Goal: Transaction & Acquisition: Purchase product/service

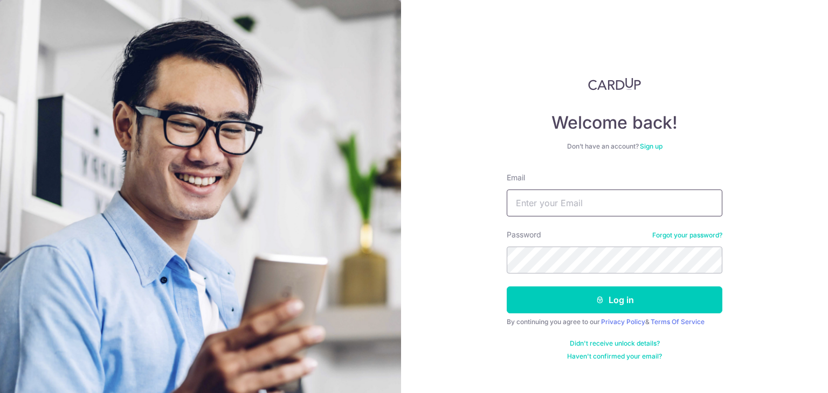
click at [614, 199] on input "Email" at bounding box center [615, 203] width 216 height 27
type input "[EMAIL_ADDRESS][DOMAIN_NAME]"
click at [507, 287] on button "Log in" at bounding box center [615, 300] width 216 height 27
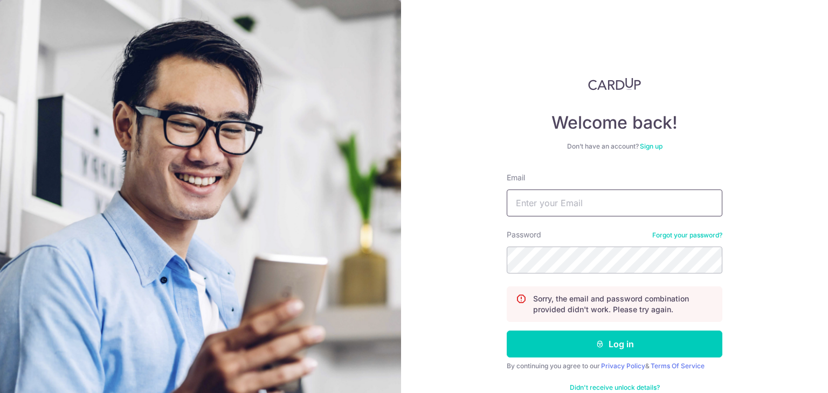
click at [568, 210] on input "Email" at bounding box center [615, 203] width 216 height 27
type input "[EMAIL_ADDRESS][DOMAIN_NAME]"
click at [507, 331] on button "Log in" at bounding box center [615, 344] width 216 height 27
click at [568, 199] on input "Email" at bounding box center [615, 203] width 216 height 27
type input "[EMAIL_ADDRESS][DOMAIN_NAME]"
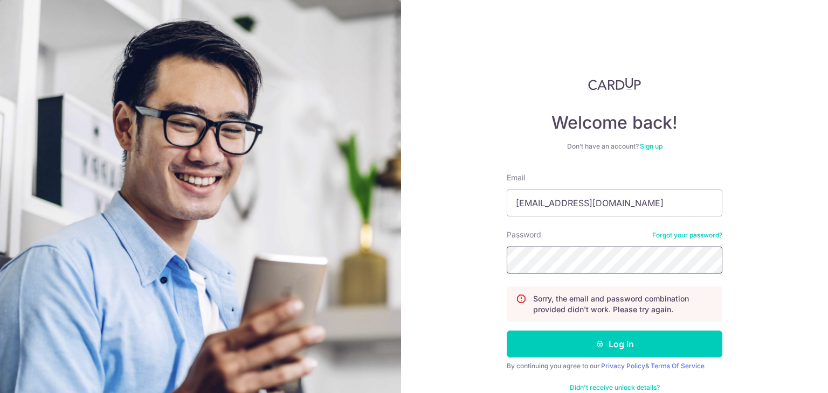
click at [507, 331] on button "Log in" at bounding box center [615, 344] width 216 height 27
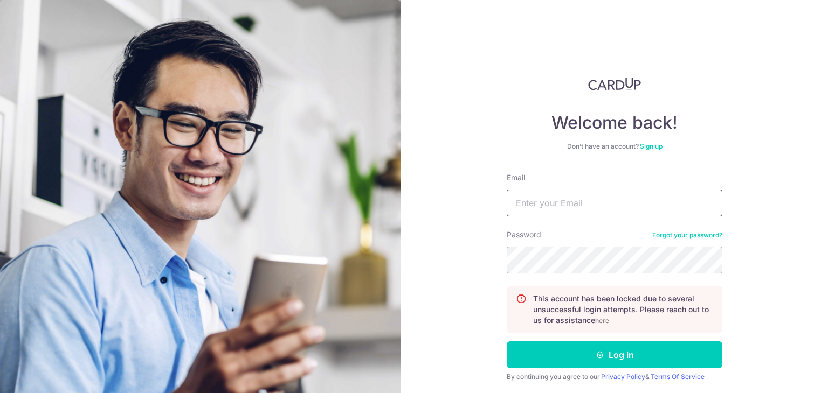
click at [557, 204] on input "Email" at bounding box center [615, 203] width 216 height 27
type input "[EMAIL_ADDRESS][DOMAIN_NAME]"
click at [507, 342] on button "Log in" at bounding box center [615, 355] width 216 height 27
click at [601, 323] on u "here" at bounding box center [602, 321] width 14 height 8
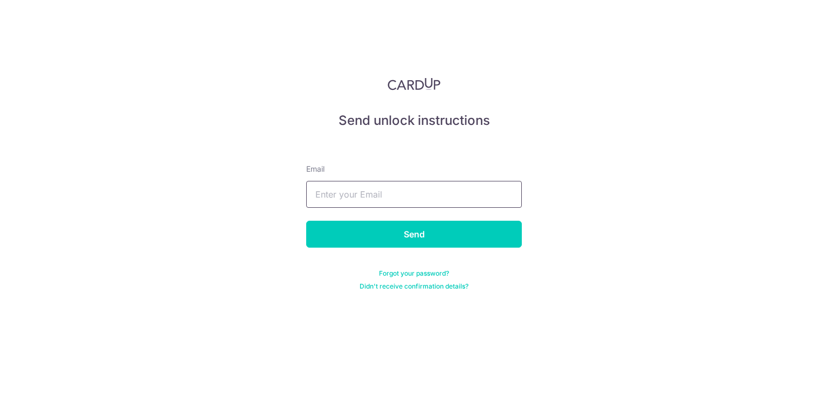
drag, startPoint x: 343, startPoint y: 169, endPoint x: 351, endPoint y: 187, distance: 20.0
click at [350, 184] on div "Email" at bounding box center [414, 186] width 216 height 44
click at [351, 187] on input "text" at bounding box center [414, 194] width 216 height 27
type input "[EMAIL_ADDRESS][DOMAIN_NAME]"
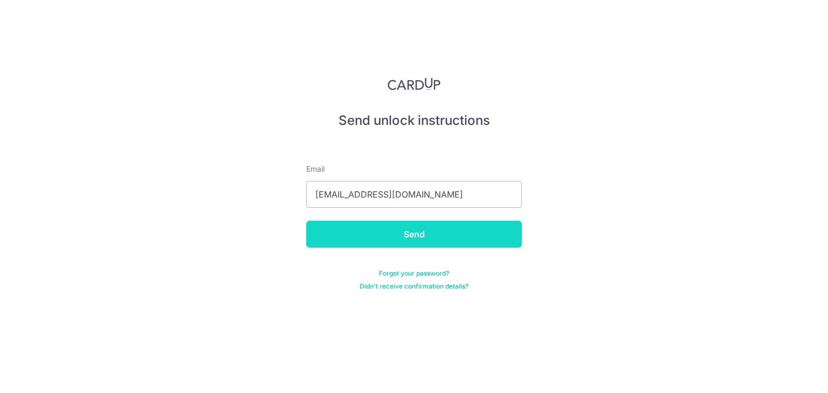
click at [366, 233] on input "Send" at bounding box center [414, 234] width 216 height 27
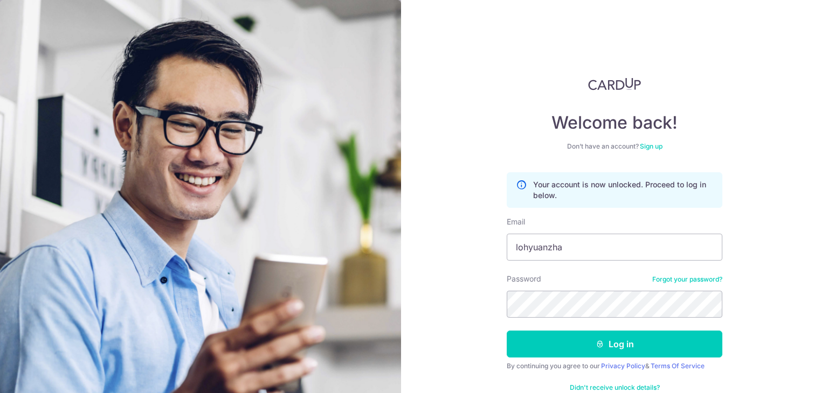
type input "[EMAIL_ADDRESS][DOMAIN_NAME]"
click at [507, 331] on button "Log in" at bounding box center [615, 344] width 216 height 27
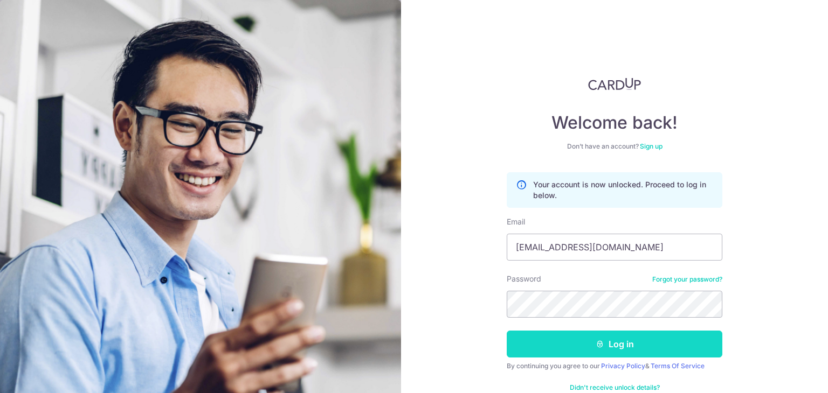
click at [631, 345] on button "Log in" at bounding box center [615, 344] width 216 height 27
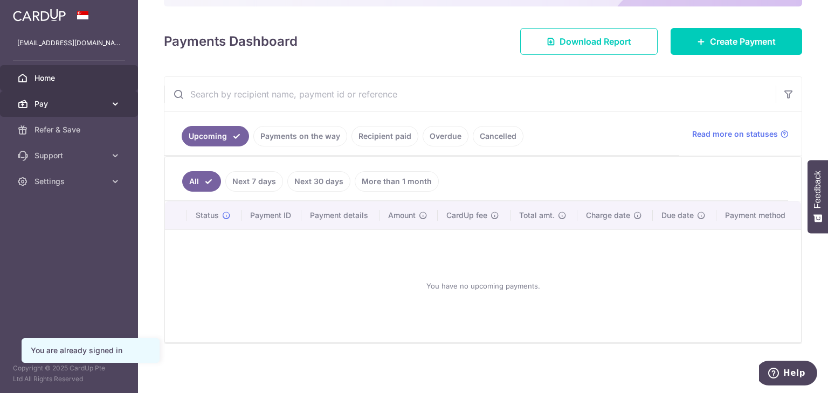
click at [46, 107] on span "Pay" at bounding box center [69, 104] width 71 height 11
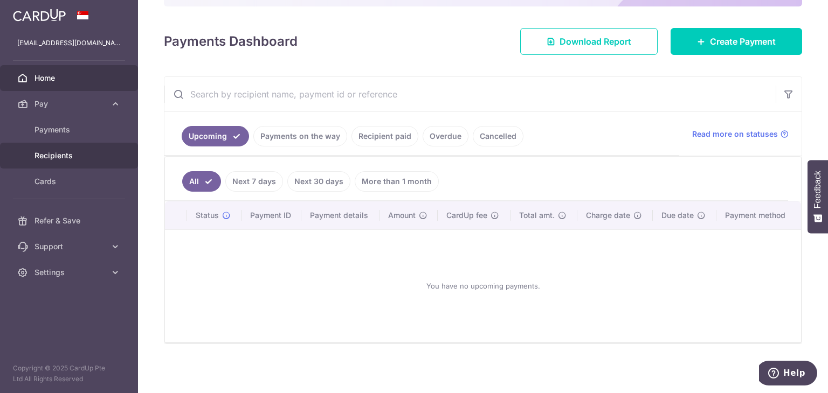
click at [60, 151] on span "Recipients" at bounding box center [69, 155] width 71 height 11
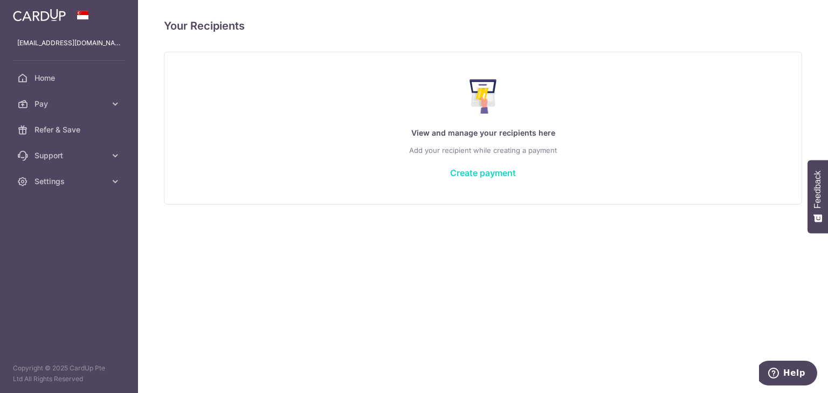
click at [486, 175] on link "Create payment" at bounding box center [483, 173] width 66 height 11
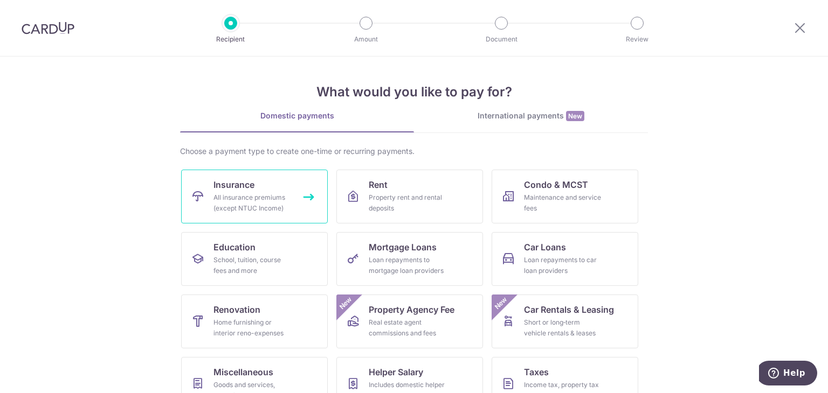
click at [185, 210] on link "Insurance All insurance premiums (except NTUC Income)" at bounding box center [254, 197] width 147 height 54
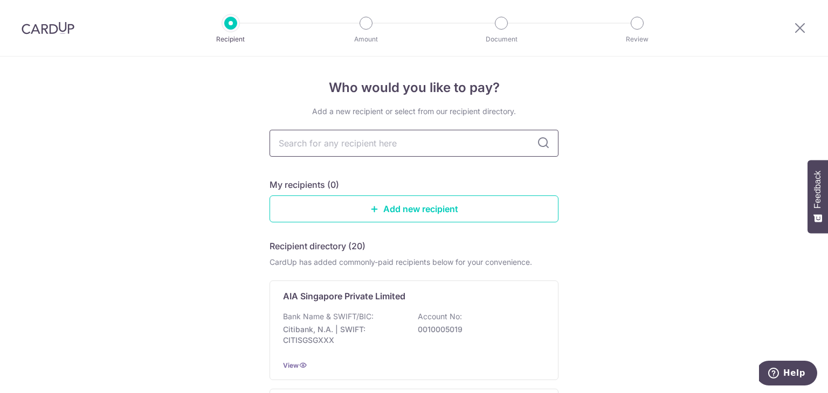
click at [313, 149] on input "text" at bounding box center [413, 143] width 289 height 27
type input "Prude"
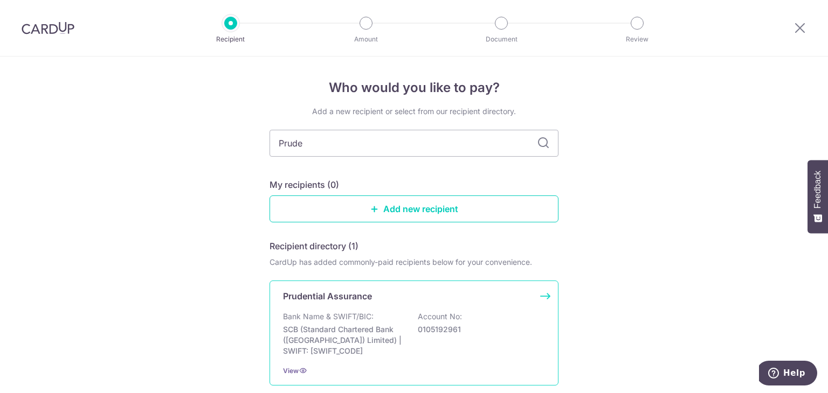
scroll to position [86, 0]
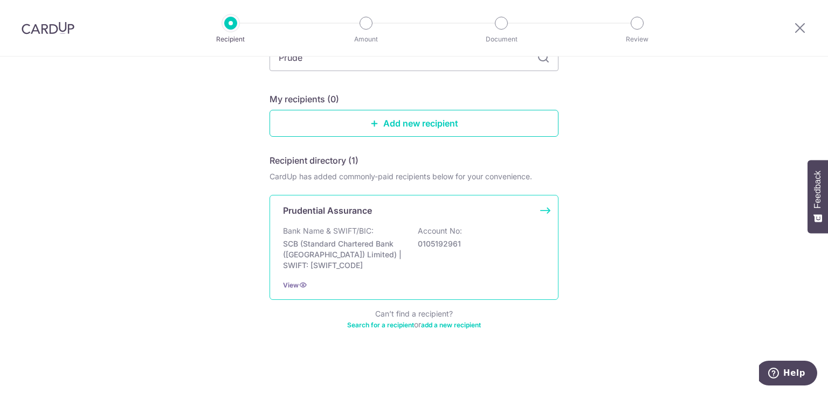
click at [323, 257] on p "SCB (Standard Chartered Bank (Singapore) Limited) | SWIFT: SCBLSG22XXX" at bounding box center [343, 255] width 121 height 32
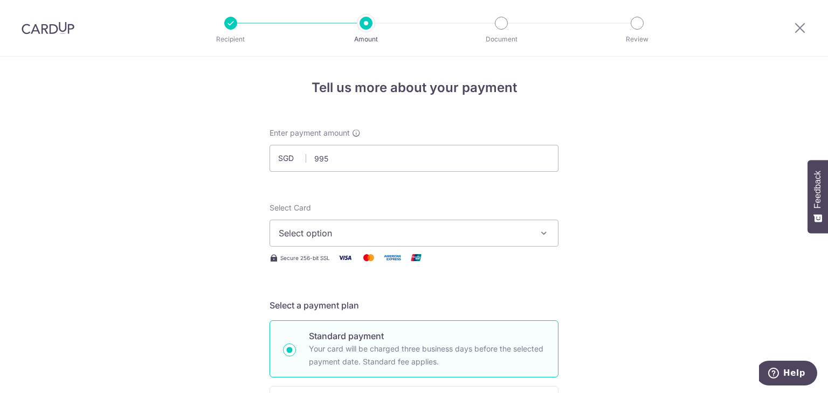
type input "995.00"
click at [378, 237] on span "Select option" at bounding box center [404, 233] width 251 height 13
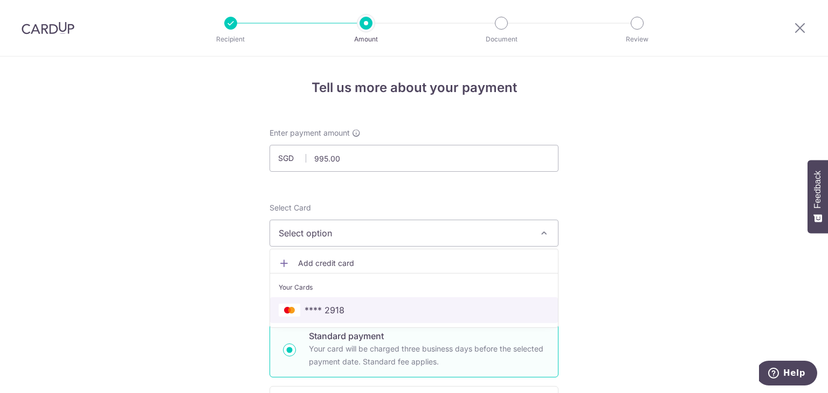
click at [362, 308] on span "**** 2918" at bounding box center [414, 310] width 271 height 13
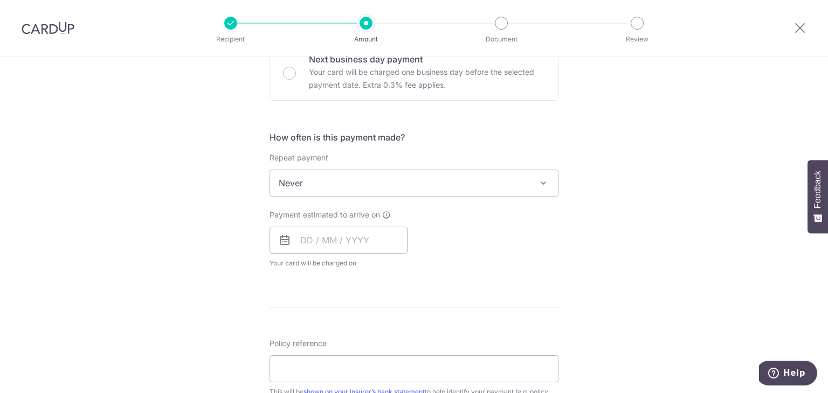
scroll to position [431, 0]
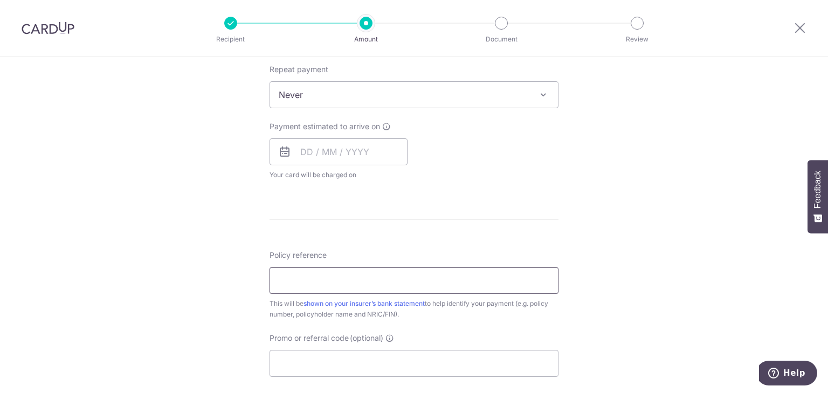
click at [366, 271] on input "Policy reference" at bounding box center [413, 280] width 289 height 27
paste input "A2652999"
type input "A2652999"
click at [200, 245] on div "Tell us more about your payment Enter payment amount SGD 995.00 995.00 Select C…" at bounding box center [414, 112] width 828 height 975
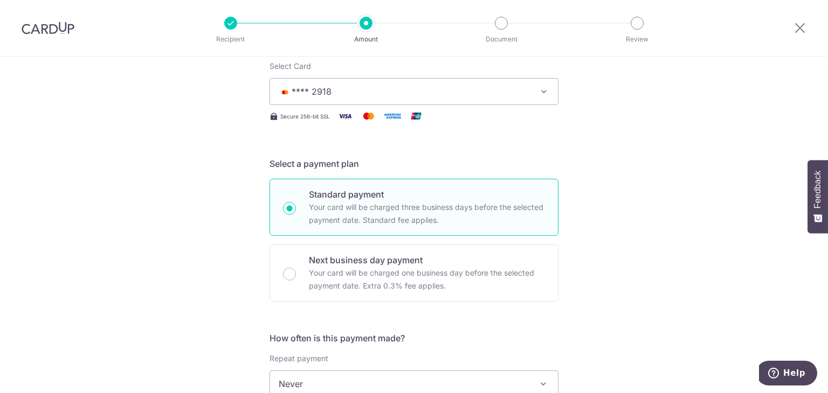
scroll to position [44, 0]
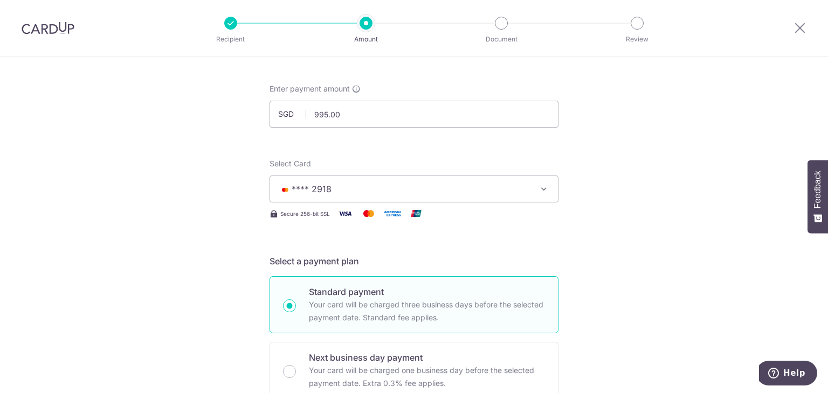
drag, startPoint x: 45, startPoint y: 14, endPoint x: 39, endPoint y: 26, distance: 13.3
drag, startPoint x: 39, startPoint y: 26, endPoint x: 259, endPoint y: 64, distance: 223.1
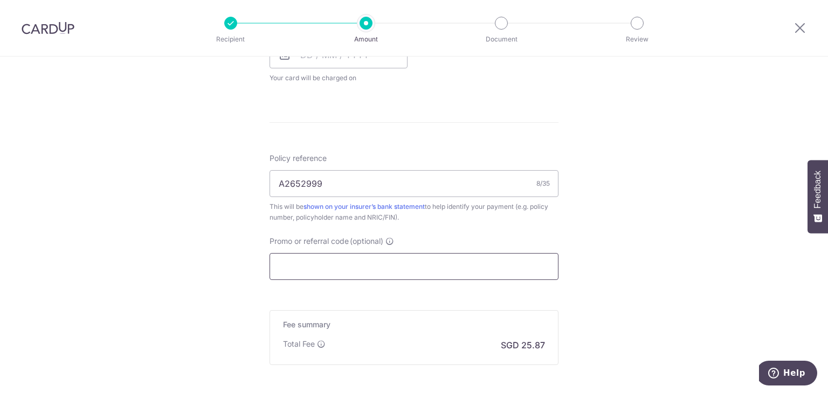
scroll to position [529, 0]
click at [383, 267] on input "Promo or referral code (optional)" at bounding box center [413, 265] width 289 height 27
paste input "MCTAX25"
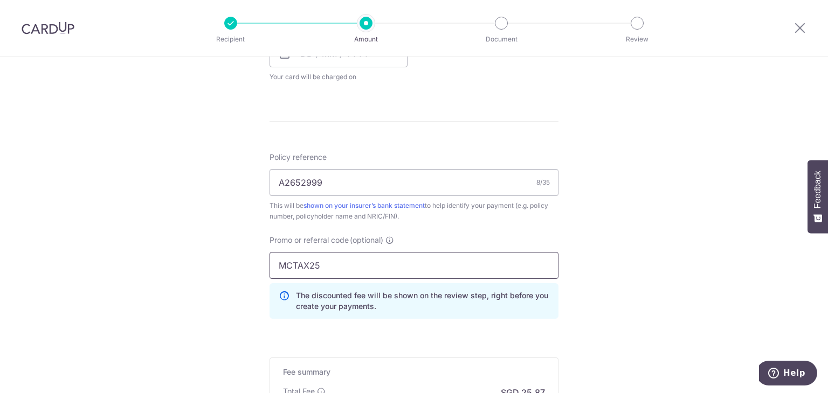
type input "MCTAX25"
click at [806, 274] on div "Tell us more about your payment Enter payment amount SGD 995.00 995.00 Select C…" at bounding box center [414, 38] width 828 height 1023
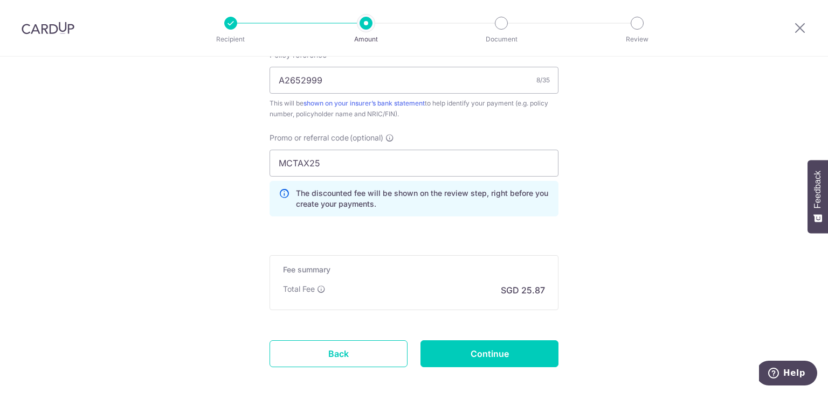
scroll to position [685, 0]
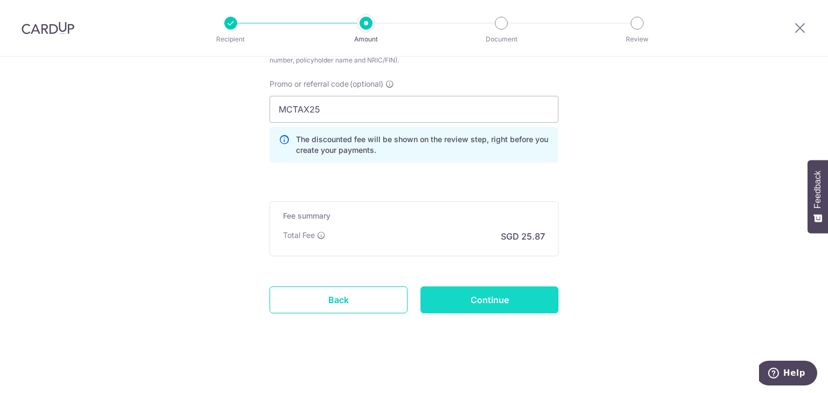
click at [508, 307] on input "Continue" at bounding box center [489, 300] width 138 height 27
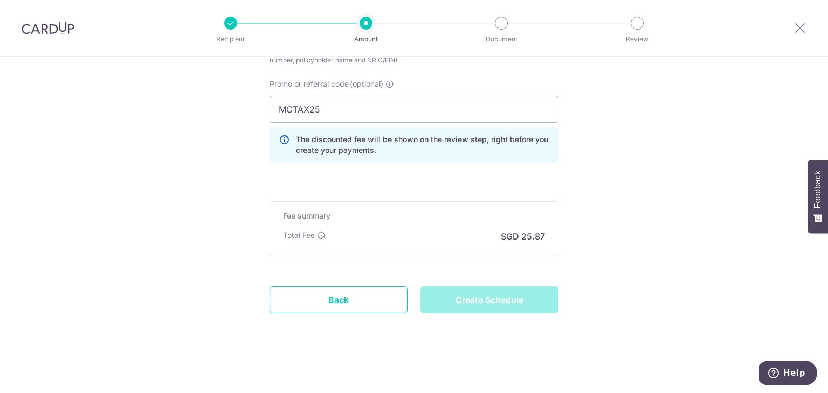
type input "Create Schedule"
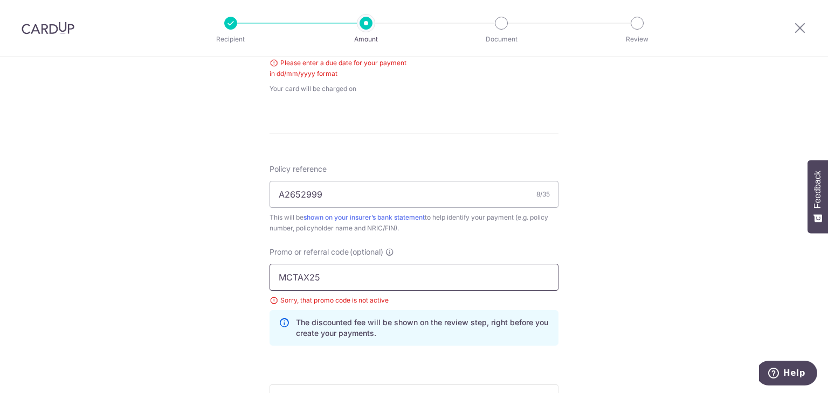
drag, startPoint x: 331, startPoint y: 274, endPoint x: 151, endPoint y: 267, distance: 180.2
click at [144, 266] on div "Tell us more about your payment Enter payment amount SGD 995.00 995.00 Select C…" at bounding box center [414, 45] width 828 height 1064
paste input "OFF2"
type input "OFF225"
click at [631, 266] on div "Tell us more about your payment Enter payment amount SGD 995.00 995.00 Select C…" at bounding box center [414, 45] width 828 height 1064
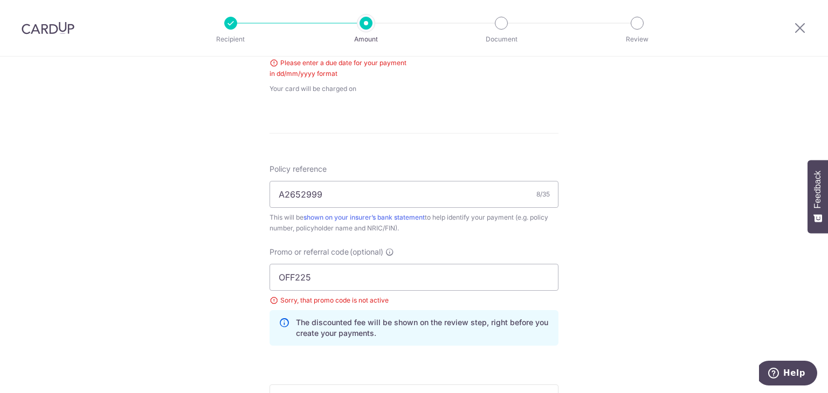
scroll to position [726, 0]
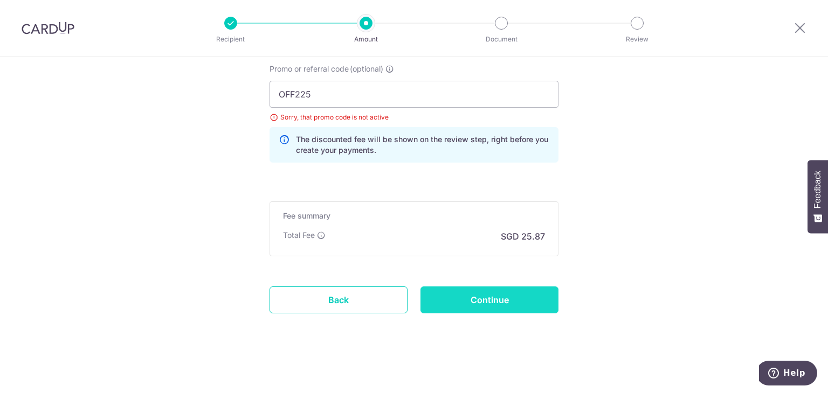
click at [516, 306] on input "Continue" at bounding box center [489, 300] width 138 height 27
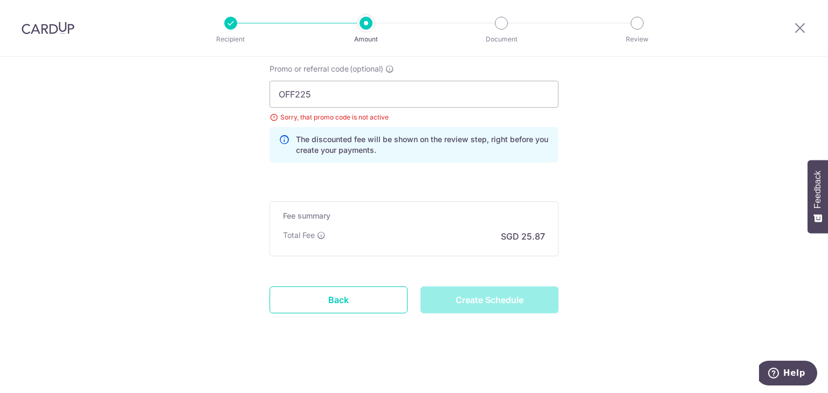
type input "Create Schedule"
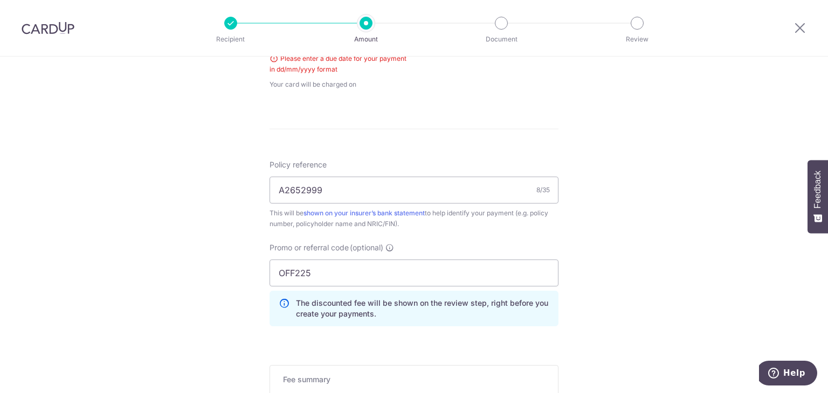
scroll to position [489, 0]
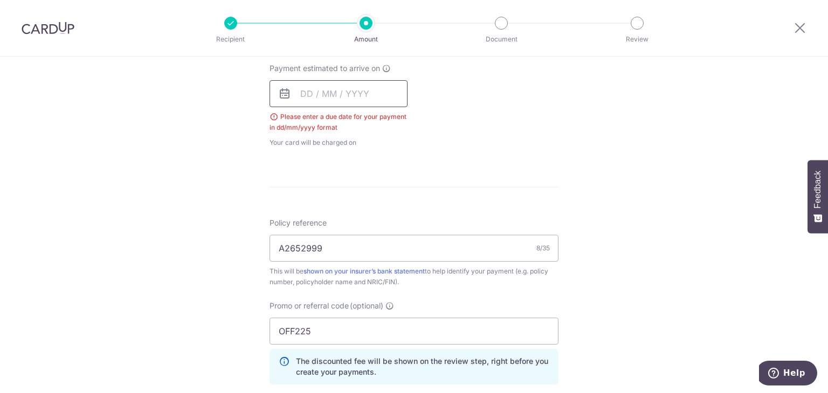
click at [294, 94] on input "text" at bounding box center [338, 93] width 138 height 27
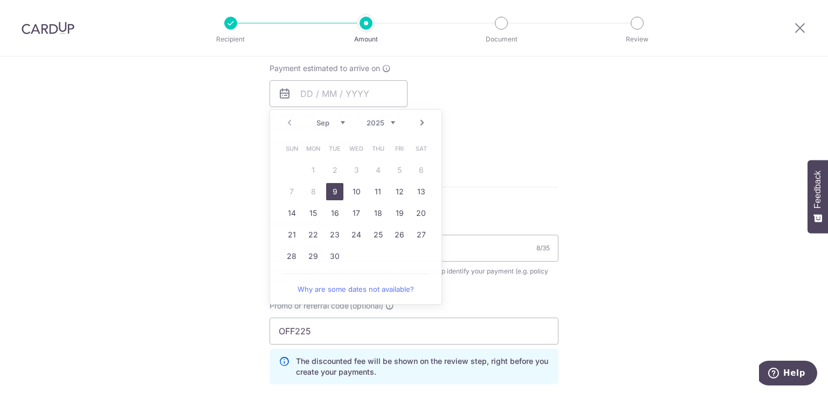
click at [214, 129] on div "Tell us more about your payment Enter payment amount SGD 995.00 995.00 Select C…" at bounding box center [414, 91] width 828 height 1049
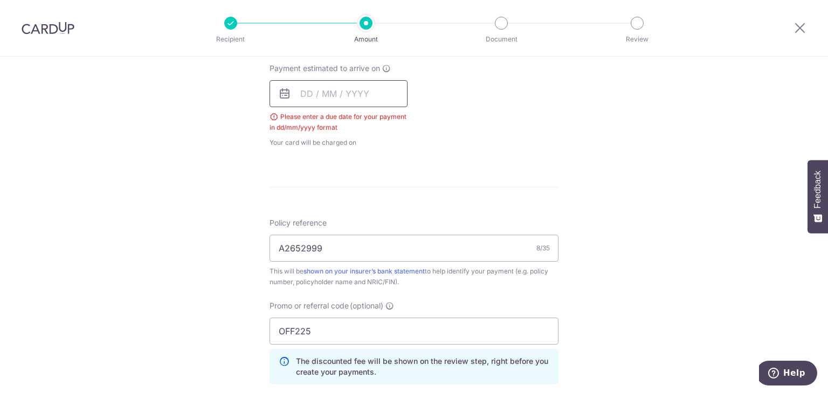
click at [311, 106] on input "text" at bounding box center [338, 93] width 138 height 27
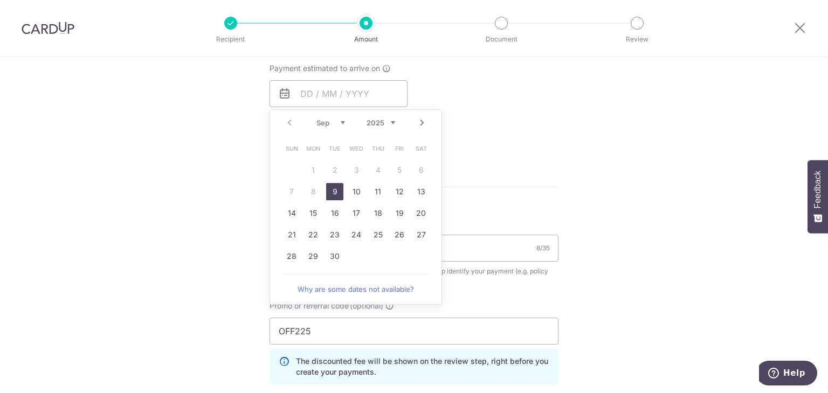
click at [329, 186] on link "9" at bounding box center [334, 191] width 17 height 17
type input "[DATE]"
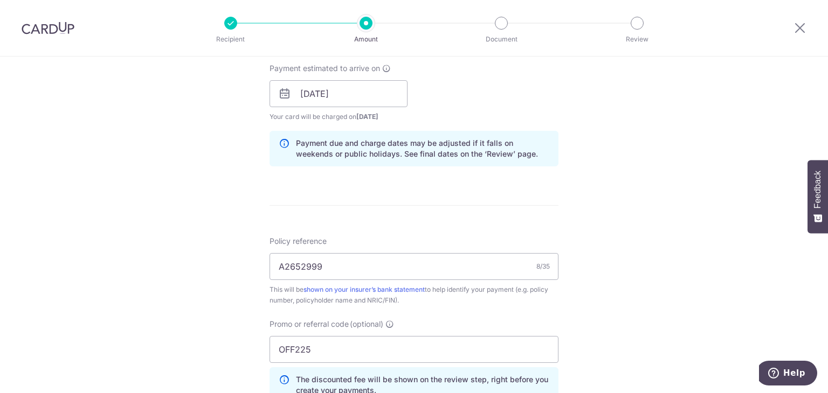
click at [600, 199] on div "Tell us more about your payment Enter payment amount SGD 995.00 995.00 Select C…" at bounding box center [414, 101] width 828 height 1068
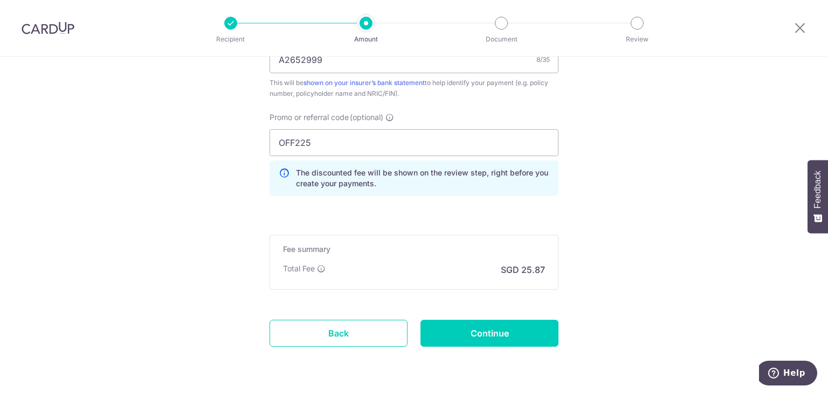
scroll to position [705, 0]
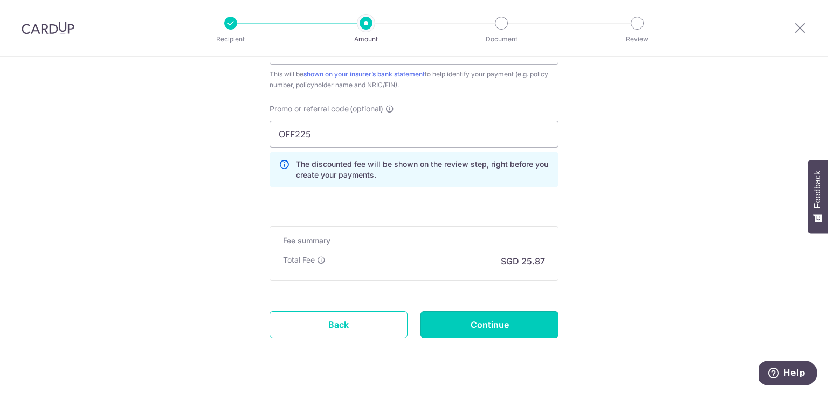
click at [516, 322] on input "Continue" at bounding box center [489, 324] width 138 height 27
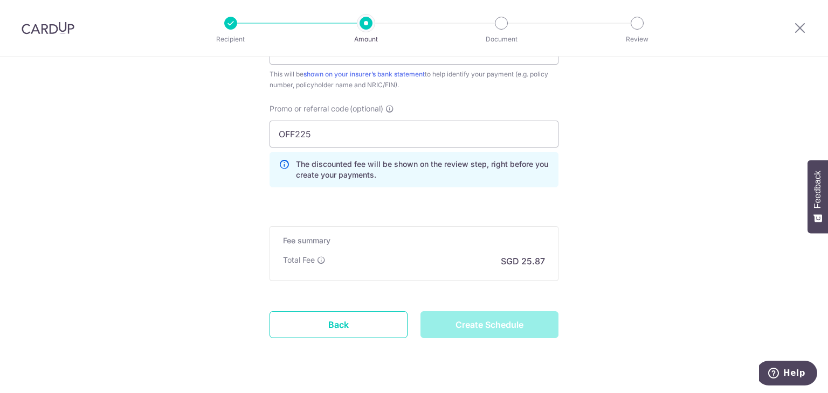
type input "Create Schedule"
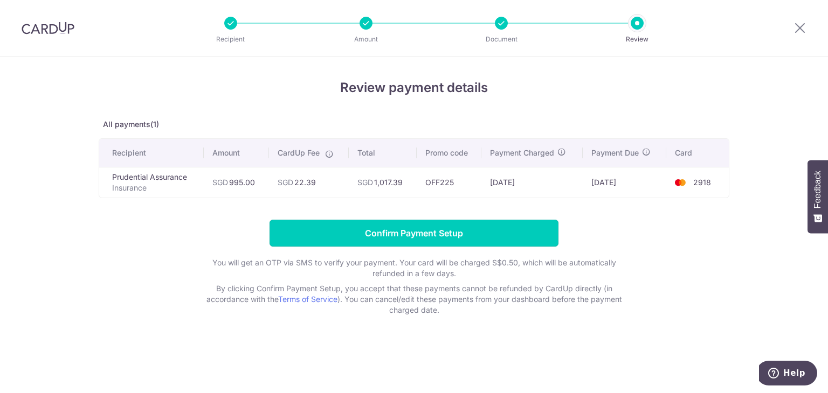
drag, startPoint x: 407, startPoint y: 237, endPoint x: 400, endPoint y: 237, distance: 7.0
click at [405, 237] on input "Confirm Payment Setup" at bounding box center [413, 233] width 289 height 27
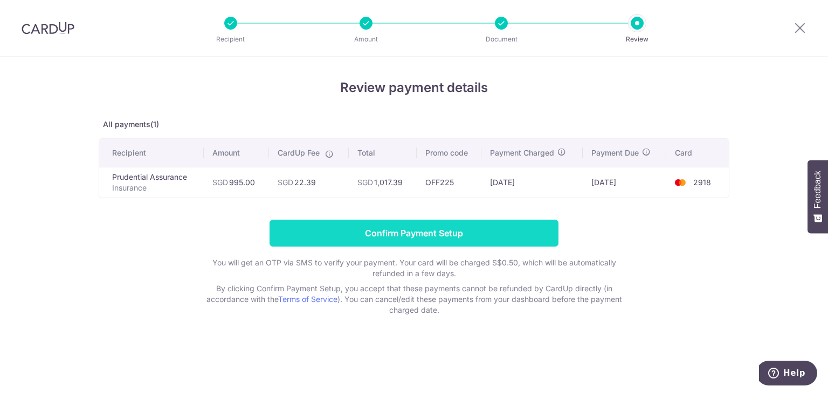
click at [400, 236] on input "Confirm Payment Setup" at bounding box center [413, 233] width 289 height 27
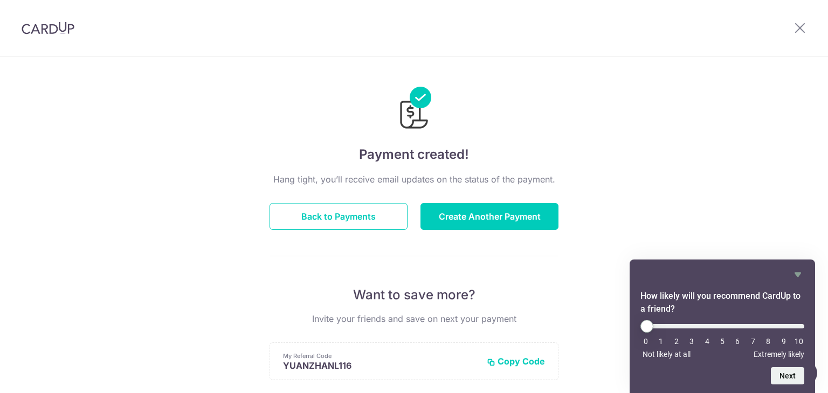
click at [529, 276] on div "Hang tight, you’ll receive email updates on the status of the payment. Back to …" at bounding box center [413, 377] width 289 height 408
click at [490, 220] on button "Create Another Payment" at bounding box center [489, 216] width 138 height 27
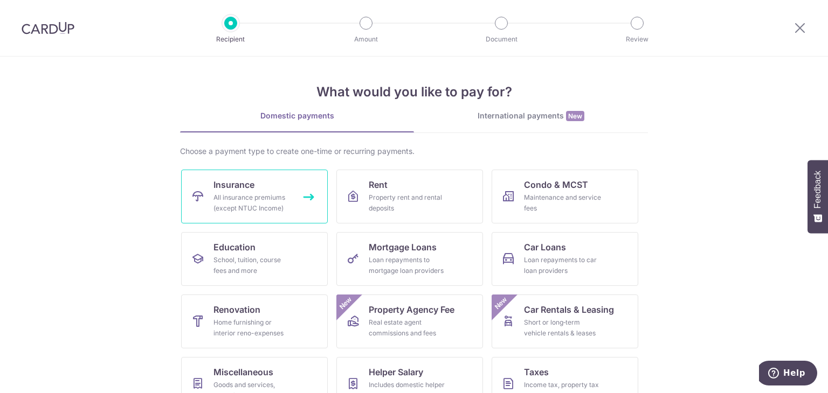
click at [248, 197] on div "All insurance premiums (except NTUC Income)" at bounding box center [252, 203] width 78 height 22
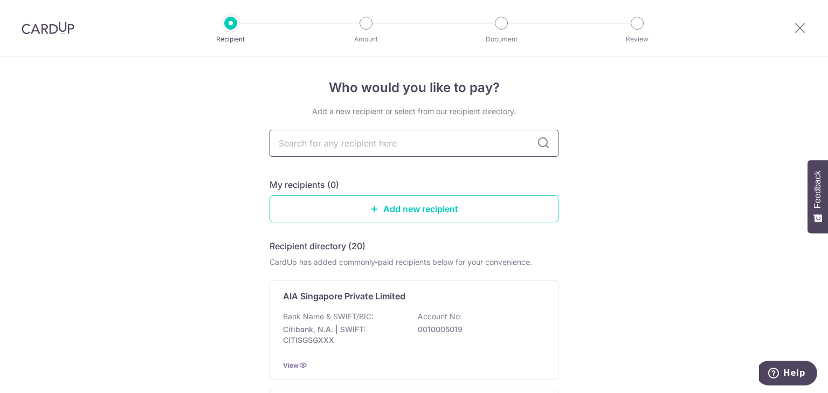
click at [357, 143] on input "text" at bounding box center [413, 143] width 289 height 27
type input "prudential"
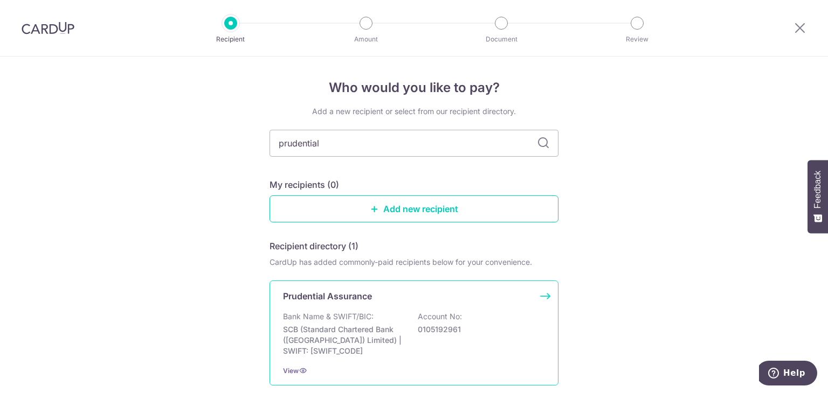
click at [316, 326] on p "SCB (Standard Chartered Bank (Singapore) Limited) | SWIFT: SCBLSG22XXX" at bounding box center [343, 340] width 121 height 32
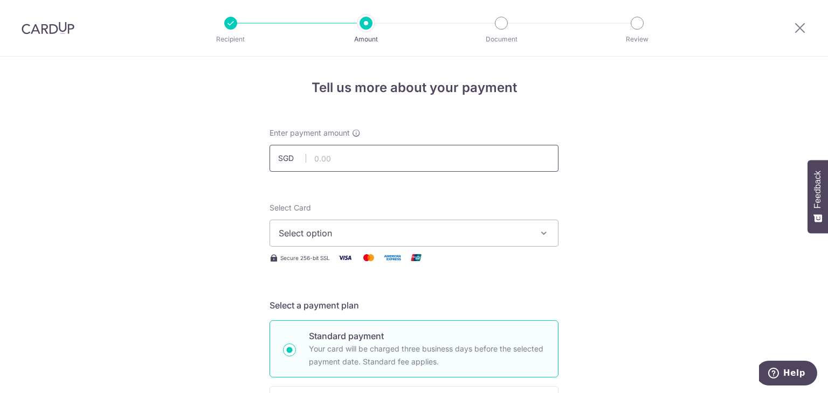
click at [330, 162] on input "text" at bounding box center [413, 158] width 289 height 27
paste input "257.26"
type input "257.26"
click at [420, 241] on button "Select option" at bounding box center [413, 233] width 289 height 27
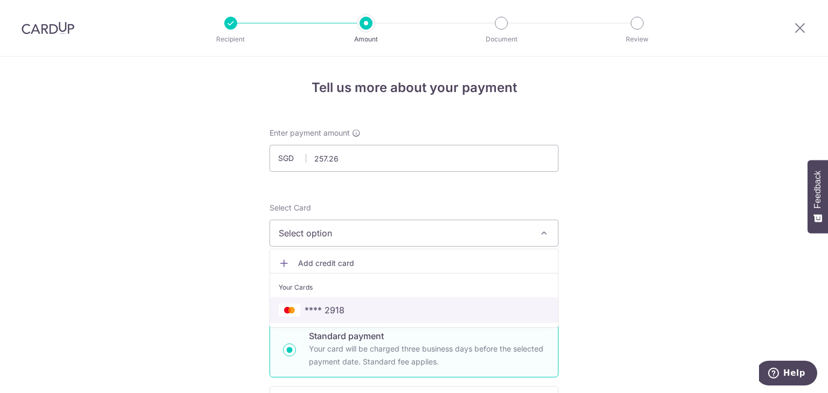
click at [389, 321] on link "**** 2918" at bounding box center [414, 310] width 288 height 26
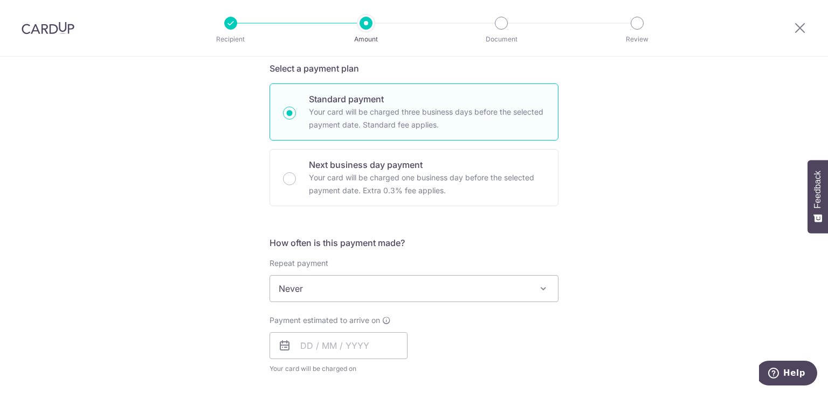
scroll to position [323, 0]
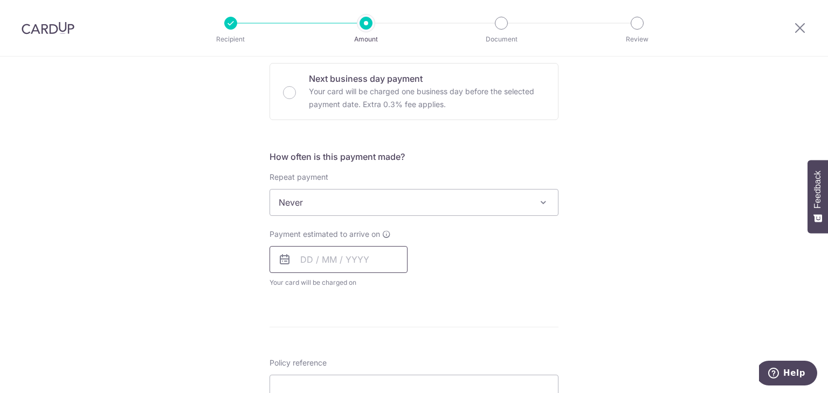
click at [300, 255] on input "text" at bounding box center [338, 259] width 138 height 27
click at [334, 354] on link "9" at bounding box center [334, 357] width 17 height 17
type input "09/09/2025"
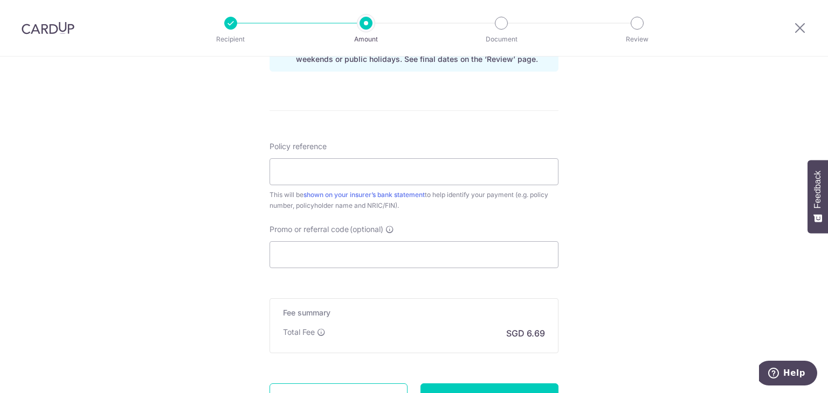
scroll to position [647, 0]
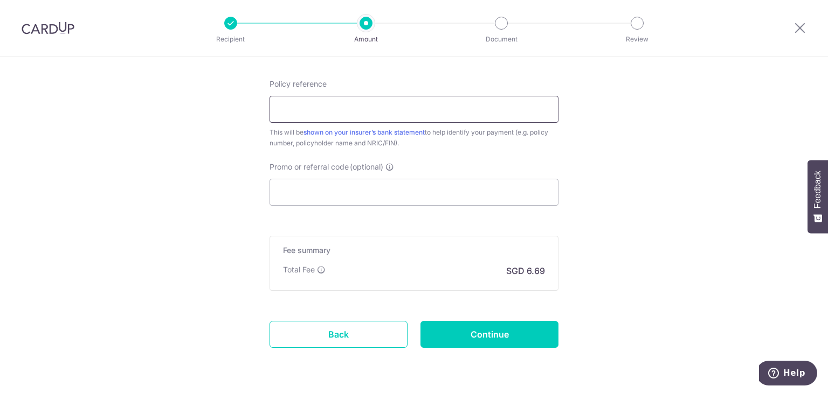
click at [375, 120] on input "Policy reference" at bounding box center [413, 109] width 289 height 27
paste input "A2458996"
drag, startPoint x: 294, startPoint y: 108, endPoint x: 305, endPoint y: 108, distance: 10.8
click at [300, 108] on input "A2458996" at bounding box center [413, 109] width 289 height 27
type input "A2458996"
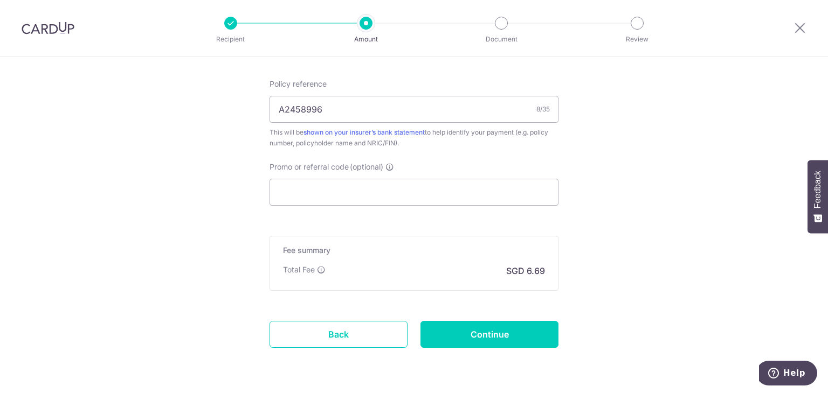
click at [444, 192] on input "Promo or referral code (optional)" at bounding box center [413, 192] width 289 height 27
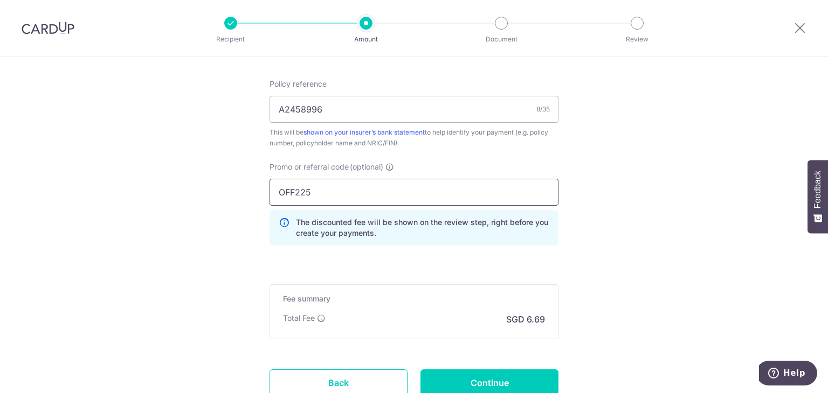
type input "OFF225"
click at [513, 370] on input "Continue" at bounding box center [489, 383] width 138 height 27
type input "Create Schedule"
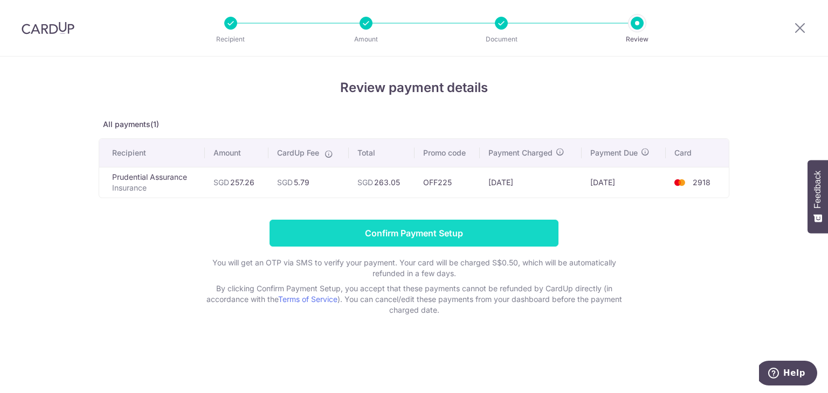
click at [435, 224] on input "Confirm Payment Setup" at bounding box center [413, 233] width 289 height 27
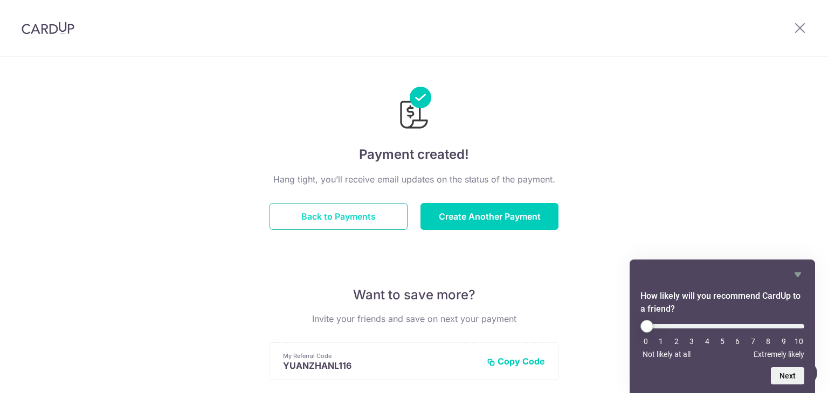
click at [349, 207] on button "Back to Payments" at bounding box center [338, 216] width 138 height 27
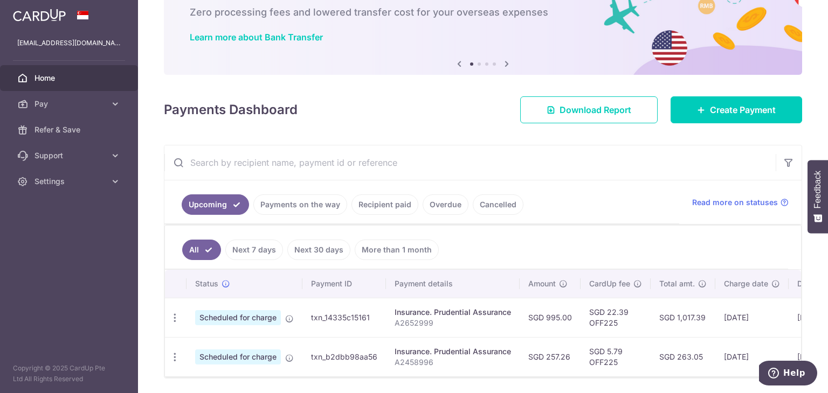
scroll to position [103, 0]
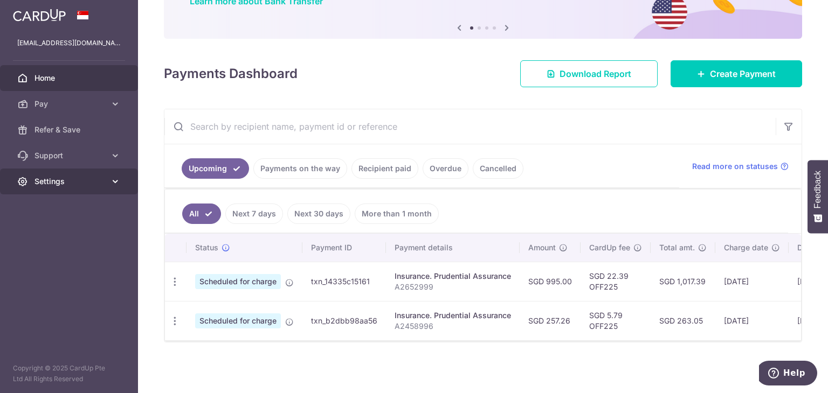
click at [47, 183] on span "Settings" at bounding box center [69, 181] width 71 height 11
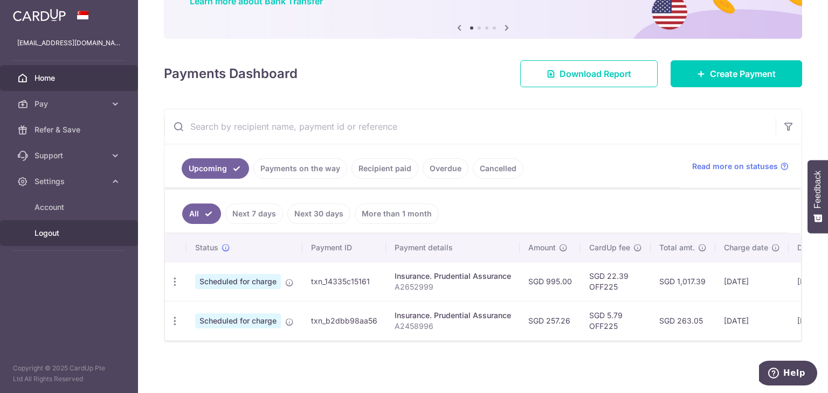
click at [59, 237] on span "Logout" at bounding box center [69, 233] width 71 height 11
